Goal: Find specific page/section: Find specific page/section

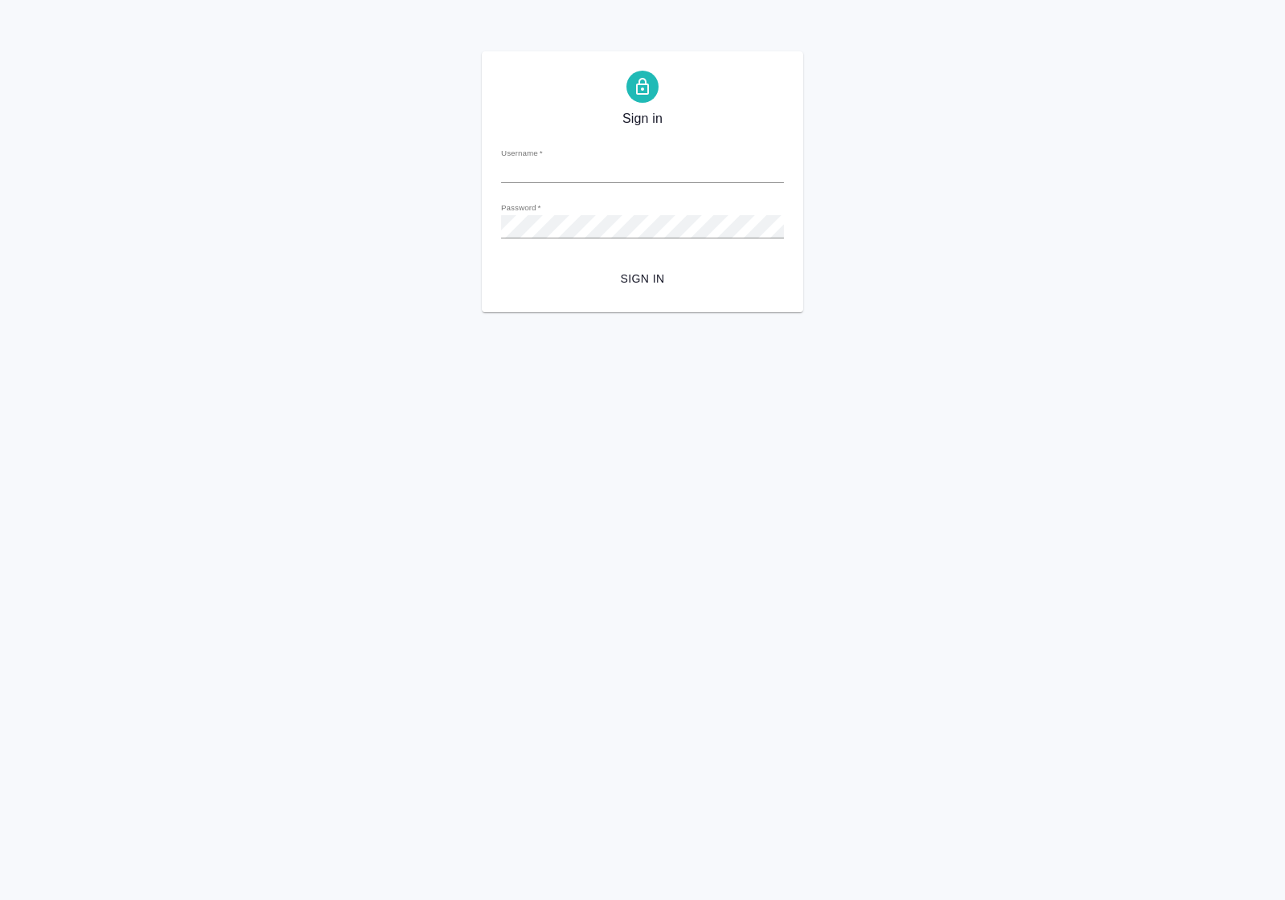
type input "a.polushina@awatera.com"
click at [629, 287] on span "Sign in" at bounding box center [642, 279] width 257 height 20
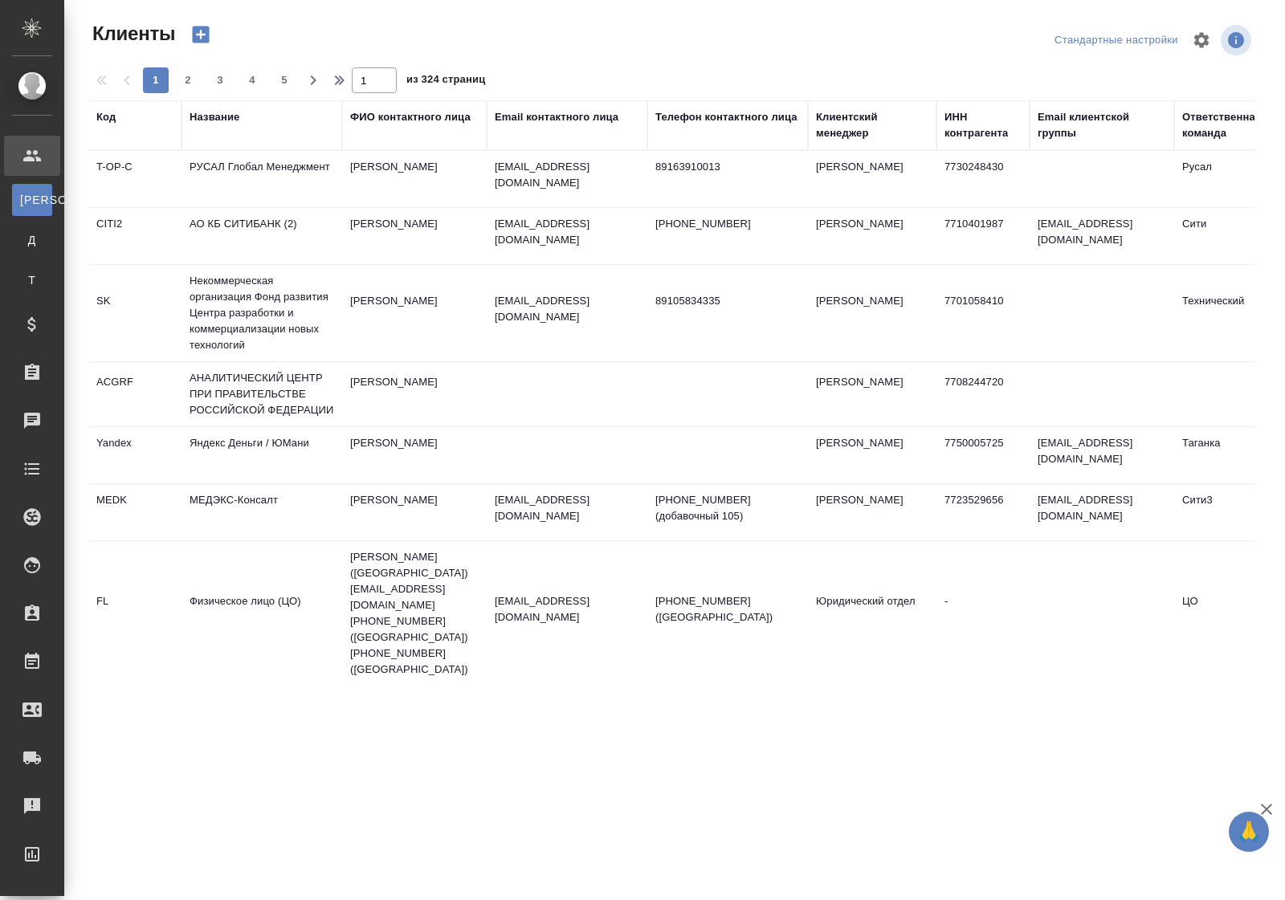
select select "RU"
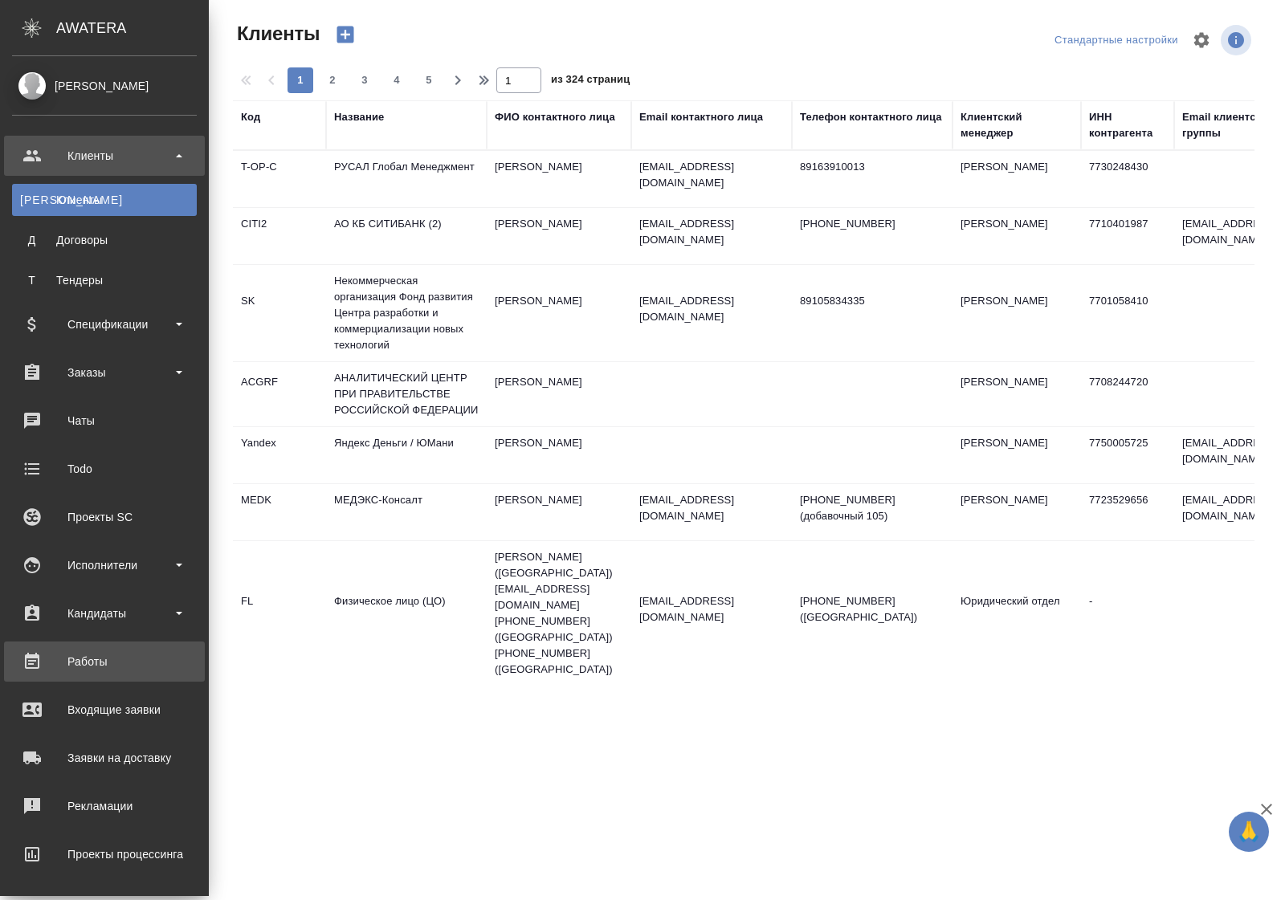
click at [108, 654] on div "Работы" at bounding box center [104, 662] width 185 height 24
